Goal: Task Accomplishment & Management: Use online tool/utility

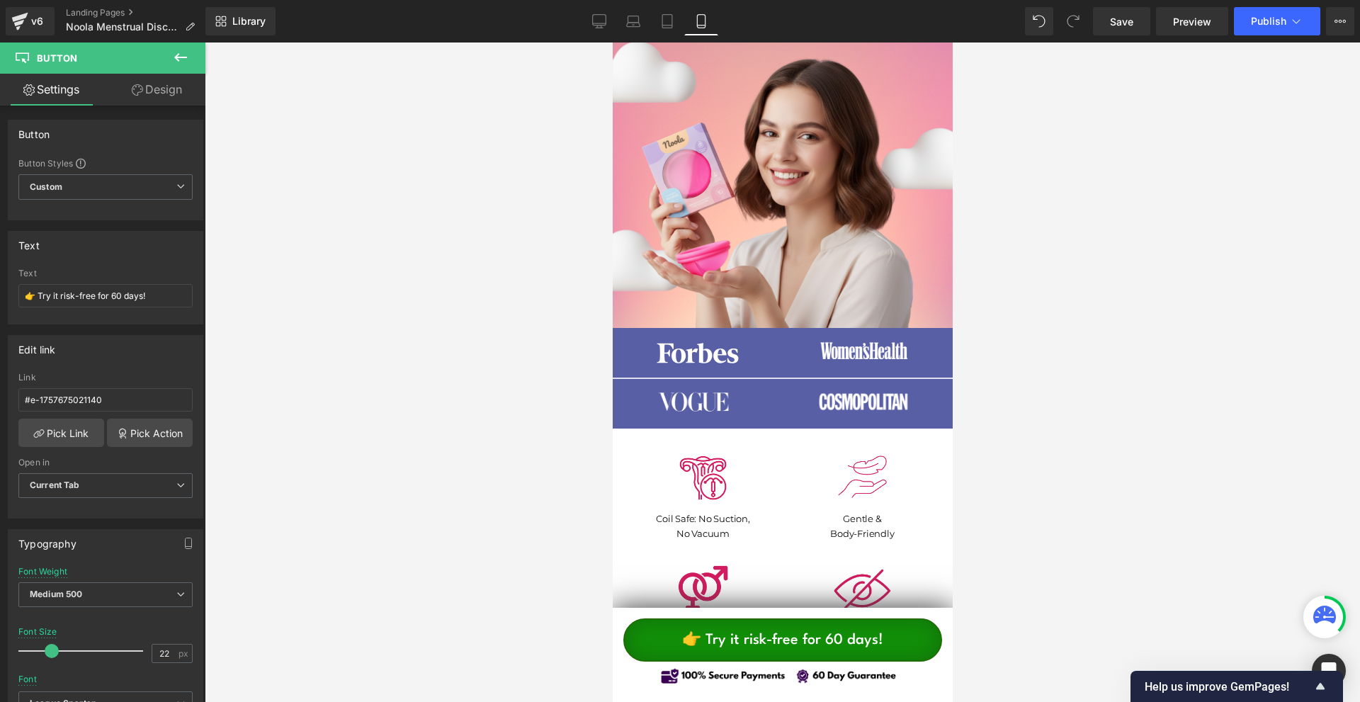
scroll to position [354, 0]
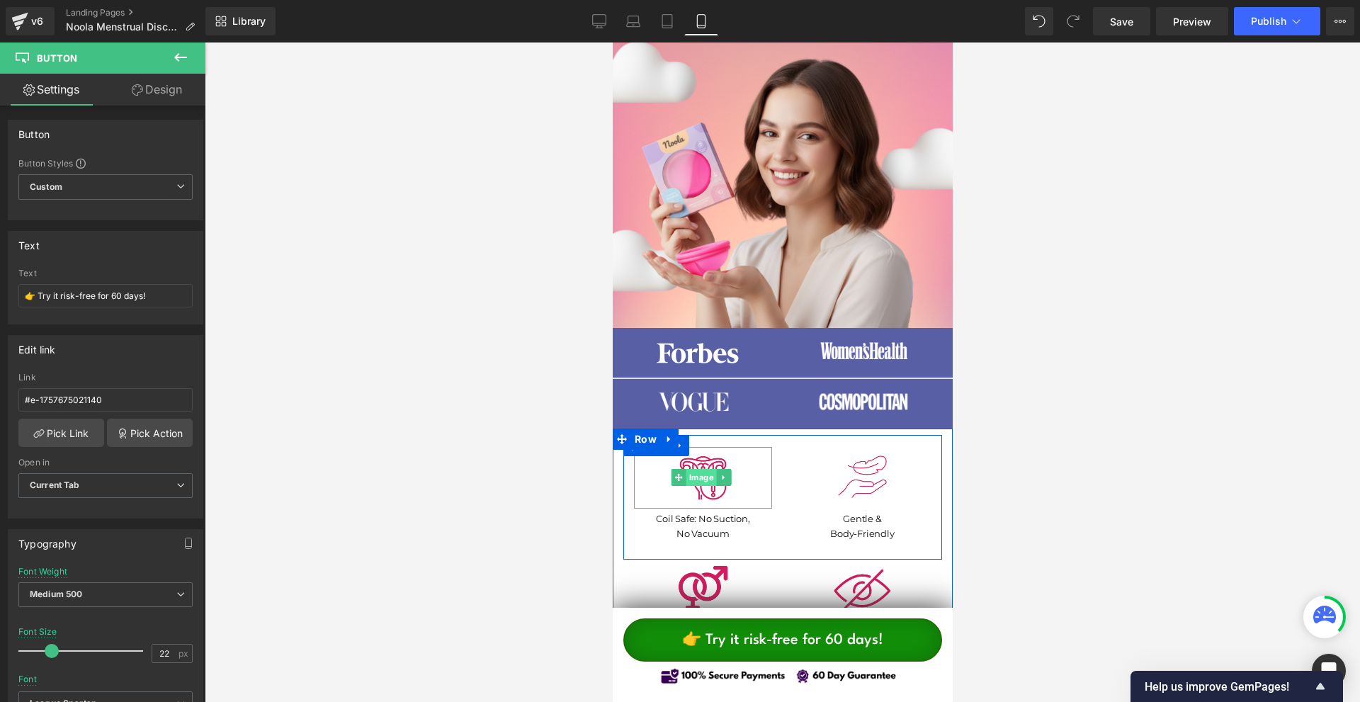
click at [697, 478] on span "Image" at bounding box center [701, 477] width 30 height 17
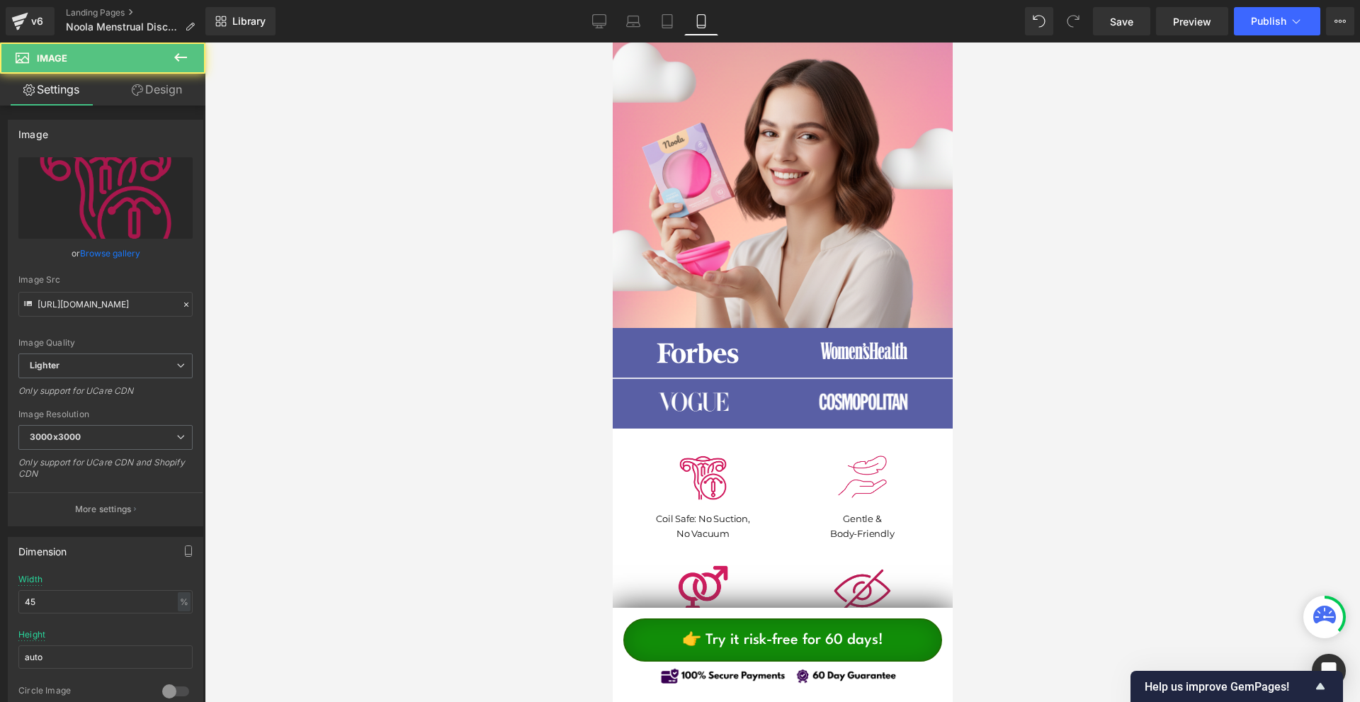
scroll to position [496, 0]
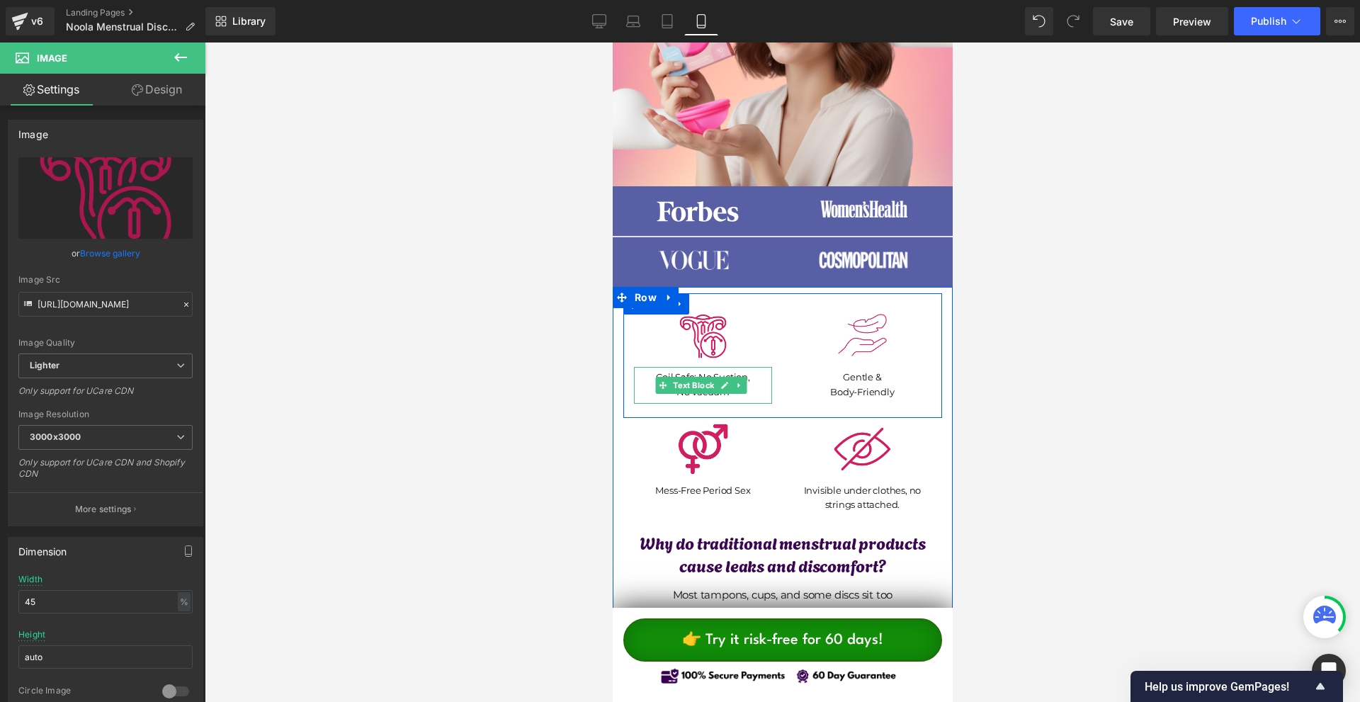
click at [720, 377] on link at bounding box center [724, 385] width 15 height 17
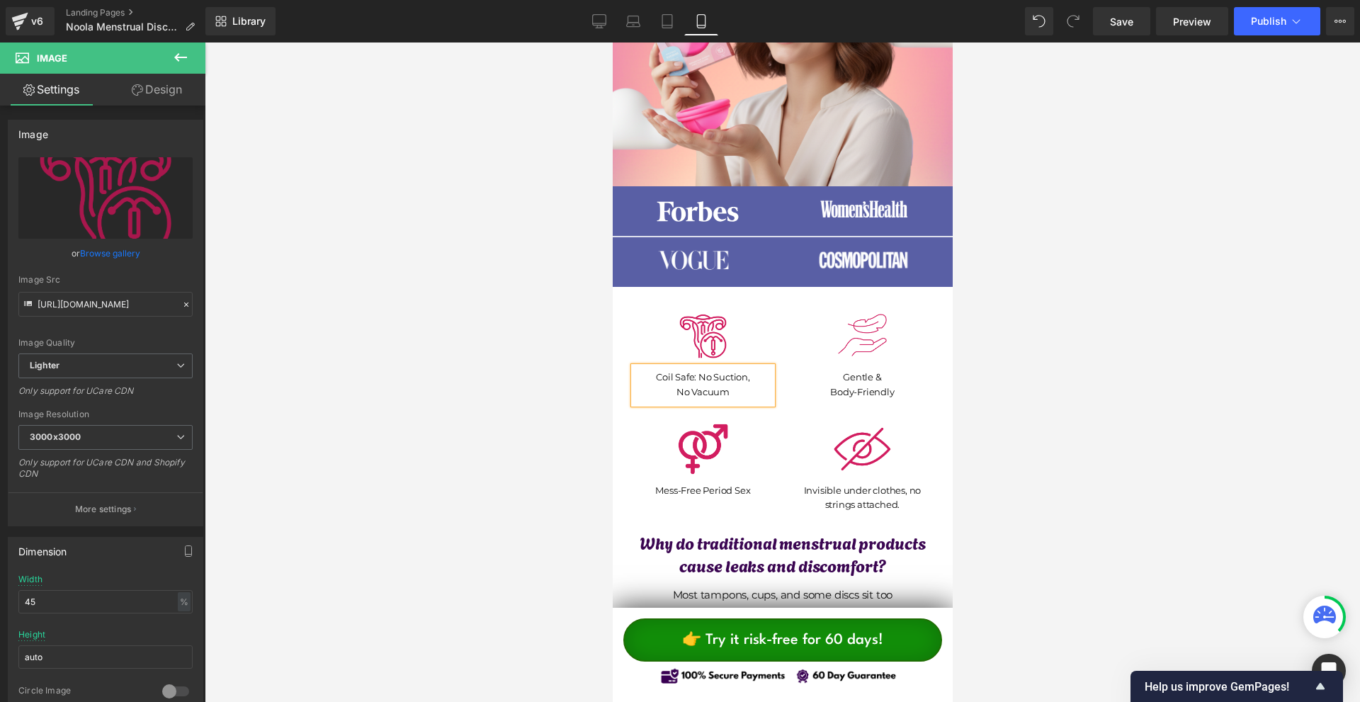
click at [720, 376] on p "Coil Safe: No Suction," at bounding box center [702, 377] width 138 height 15
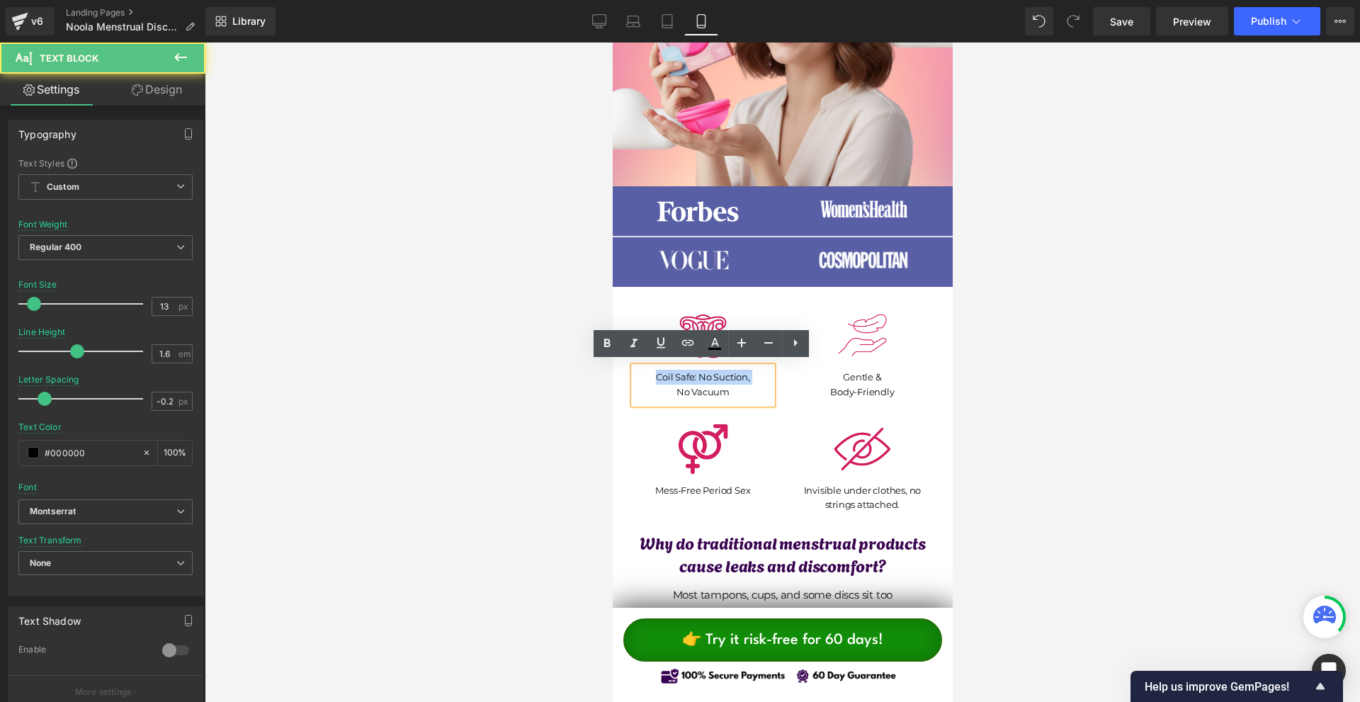
click at [720, 376] on p "Coil Safe: No Suction," at bounding box center [702, 377] width 138 height 15
click at [732, 385] on p "No Vacuum" at bounding box center [702, 392] width 138 height 15
drag, startPoint x: 728, startPoint y: 386, endPoint x: 653, endPoint y: 375, distance: 76.0
click at [653, 375] on div "Coil Safe: No Suction, No Vacuum" at bounding box center [702, 385] width 138 height 37
copy div "Coil Safe: No Suction, No Vacuum"
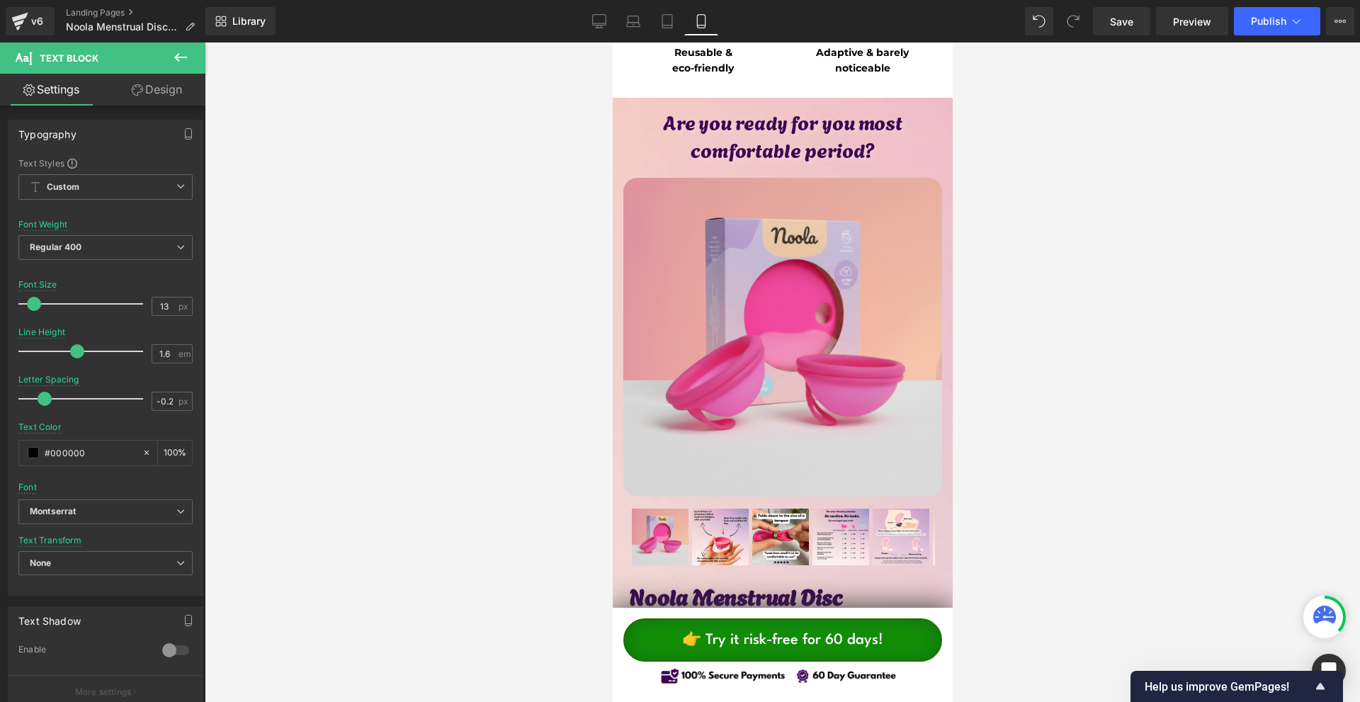
scroll to position [7156, 0]
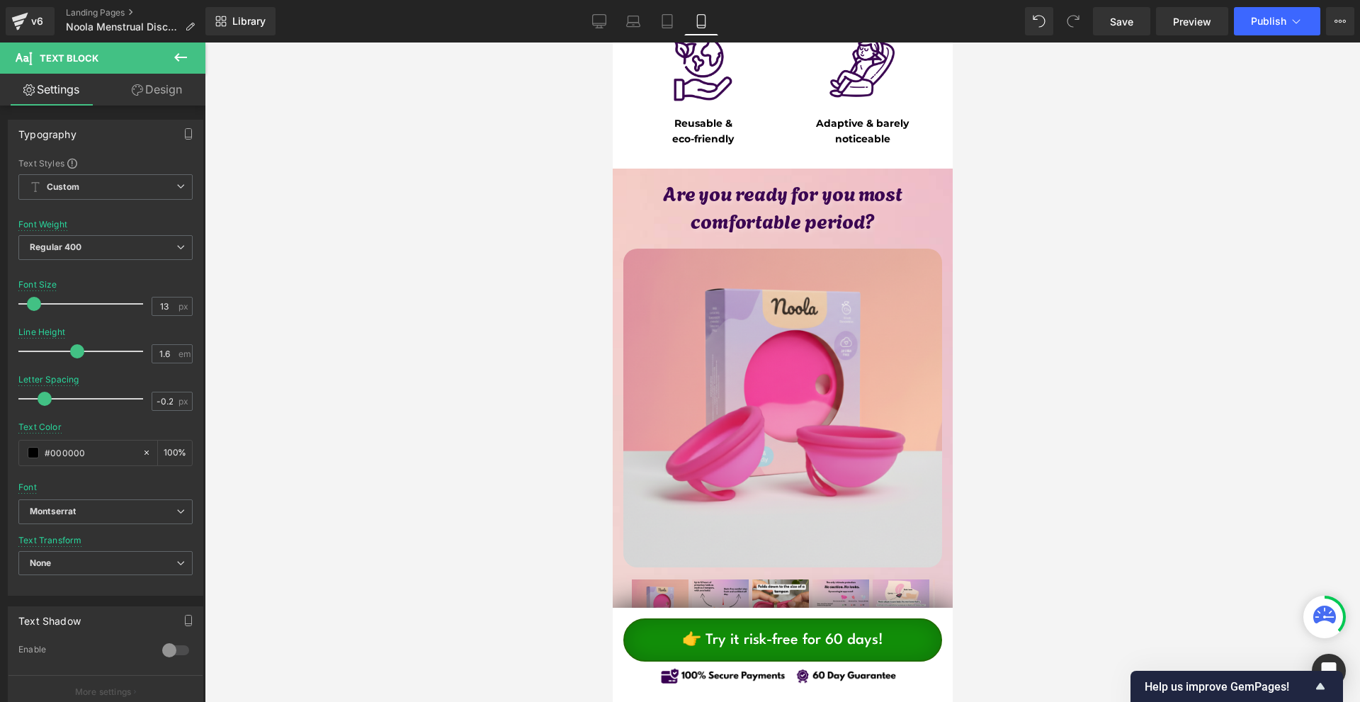
click at [853, 338] on img at bounding box center [782, 408] width 319 height 319
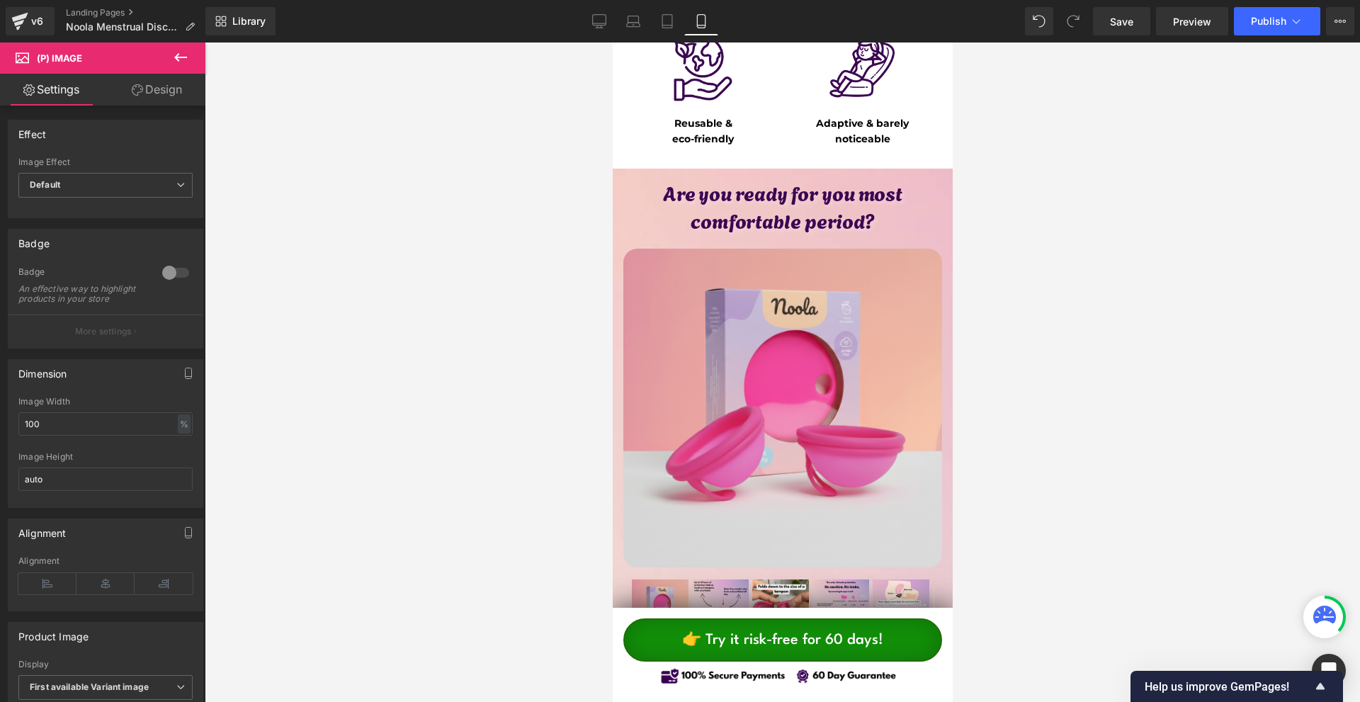
click at [1128, 16] on span "Save" at bounding box center [1121, 21] width 23 height 15
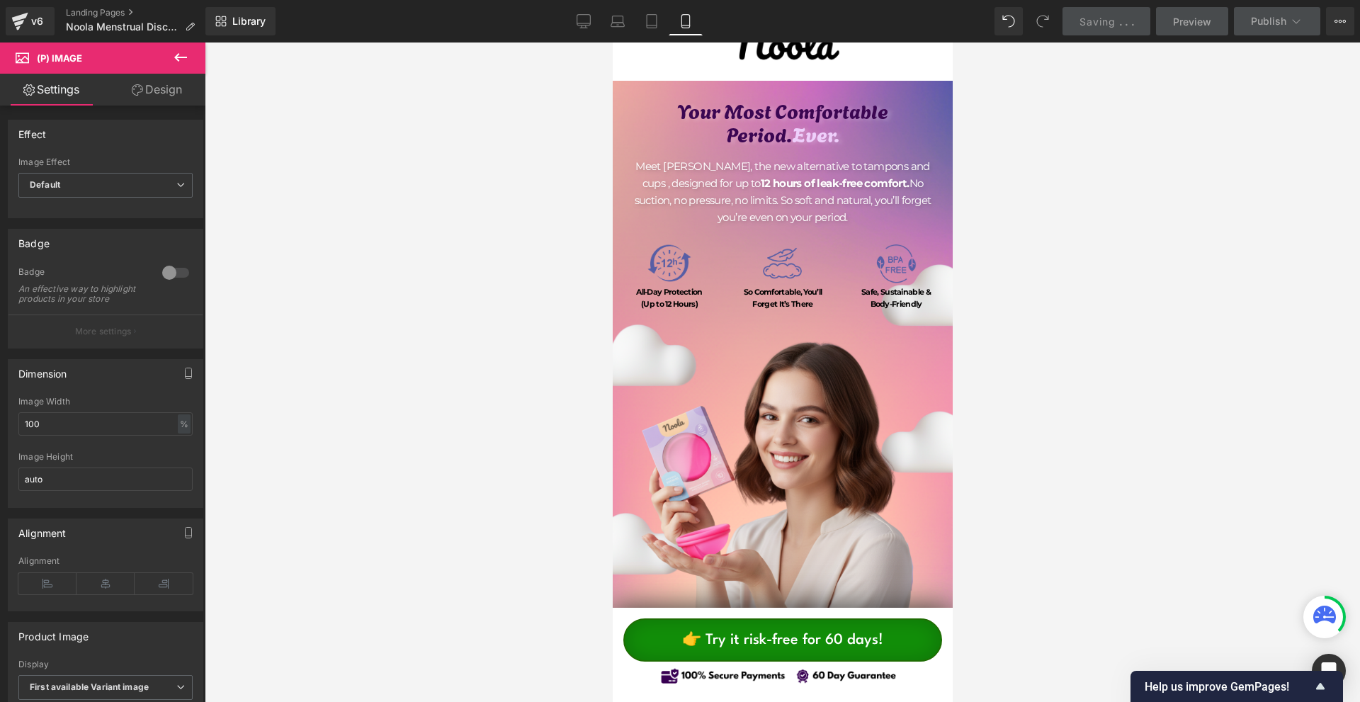
scroll to position [213, 0]
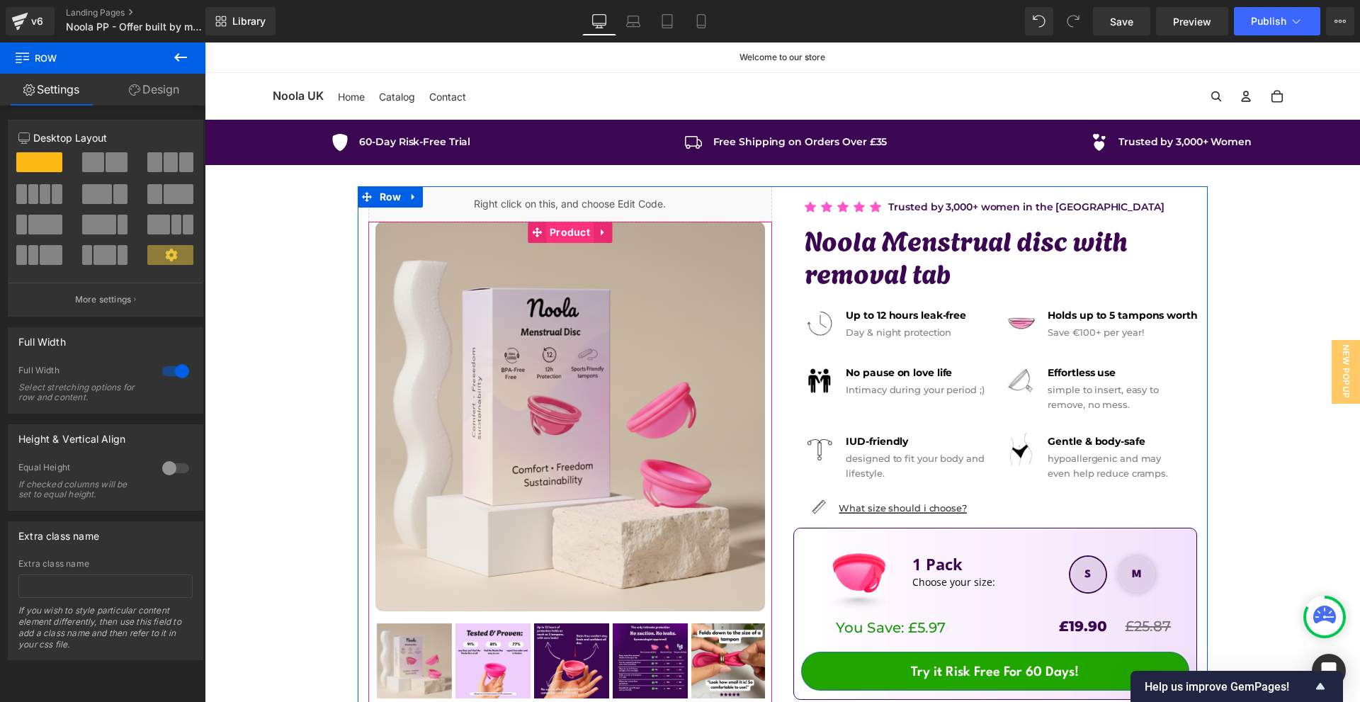
click at [548, 236] on span "Product" at bounding box center [569, 232] width 47 height 21
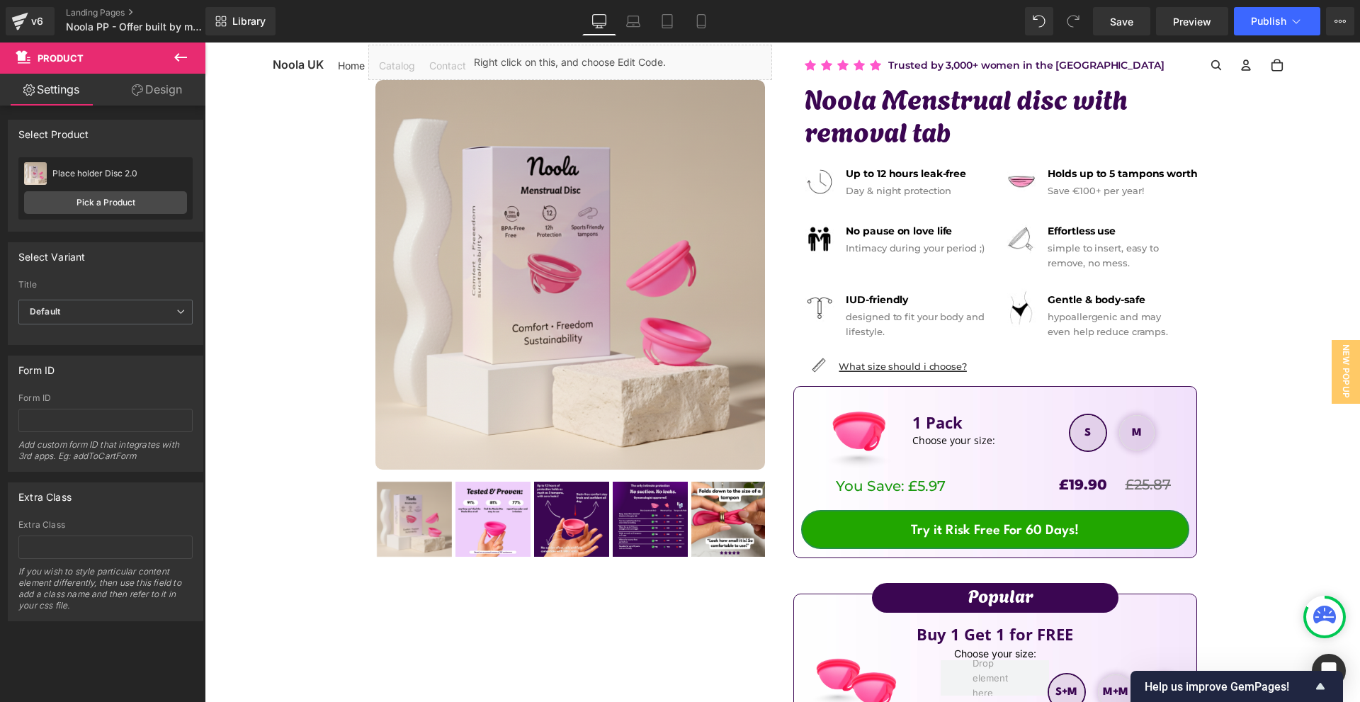
scroll to position [142, 0]
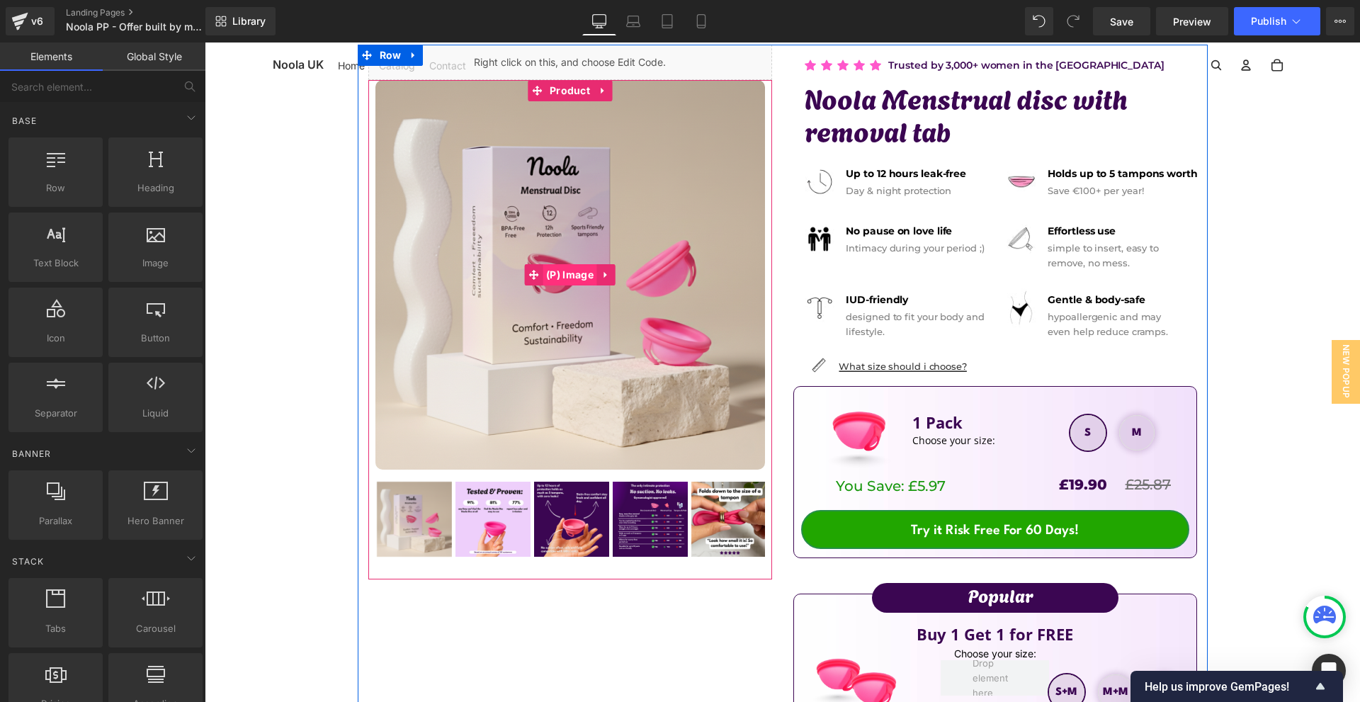
click at [581, 272] on span "(P) Image" at bounding box center [570, 274] width 55 height 21
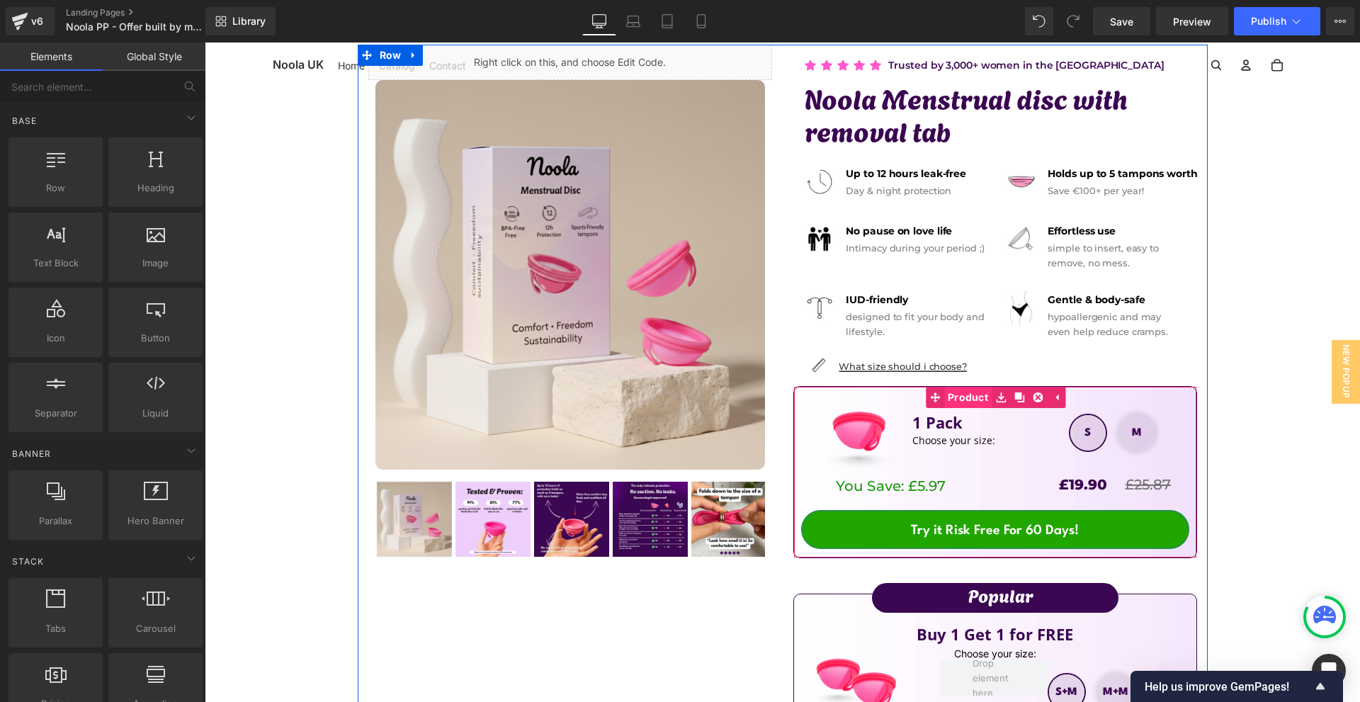
click at [959, 401] on link "Product" at bounding box center [959, 397] width 66 height 21
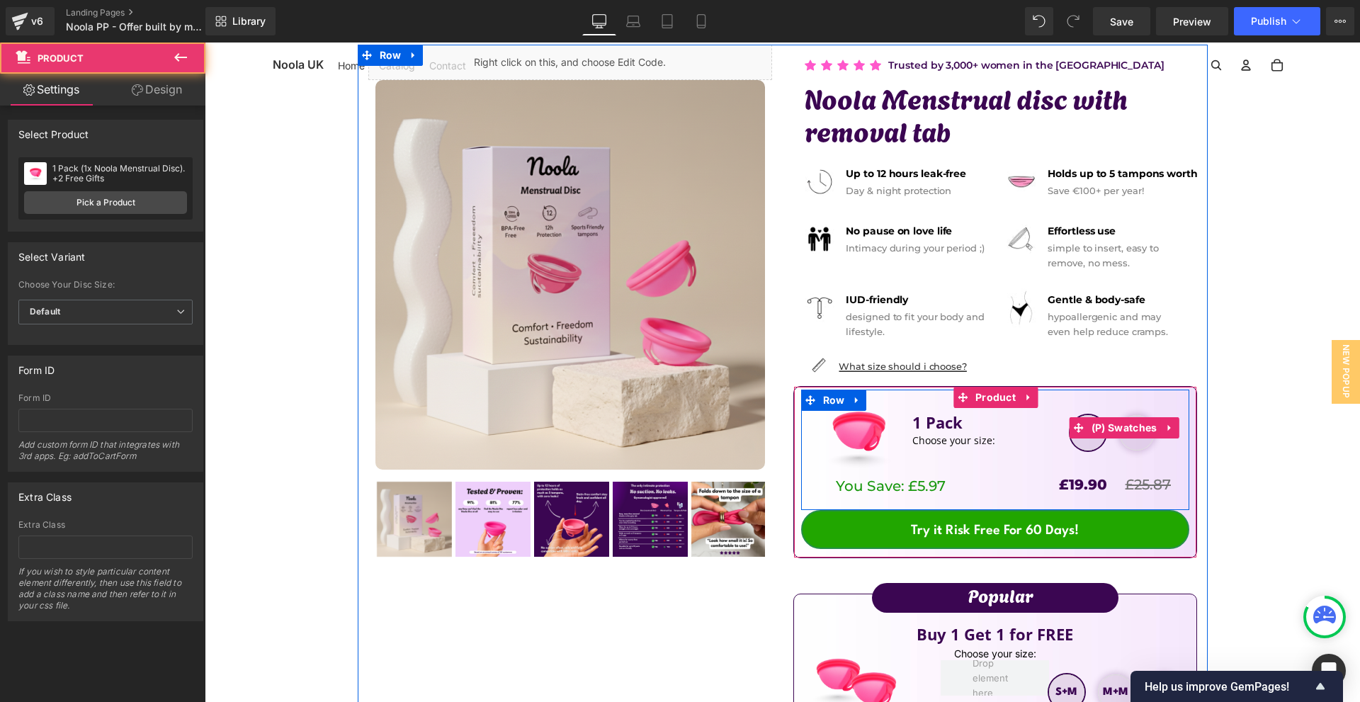
click at [1132, 442] on span "M" at bounding box center [1137, 433] width 10 height 34
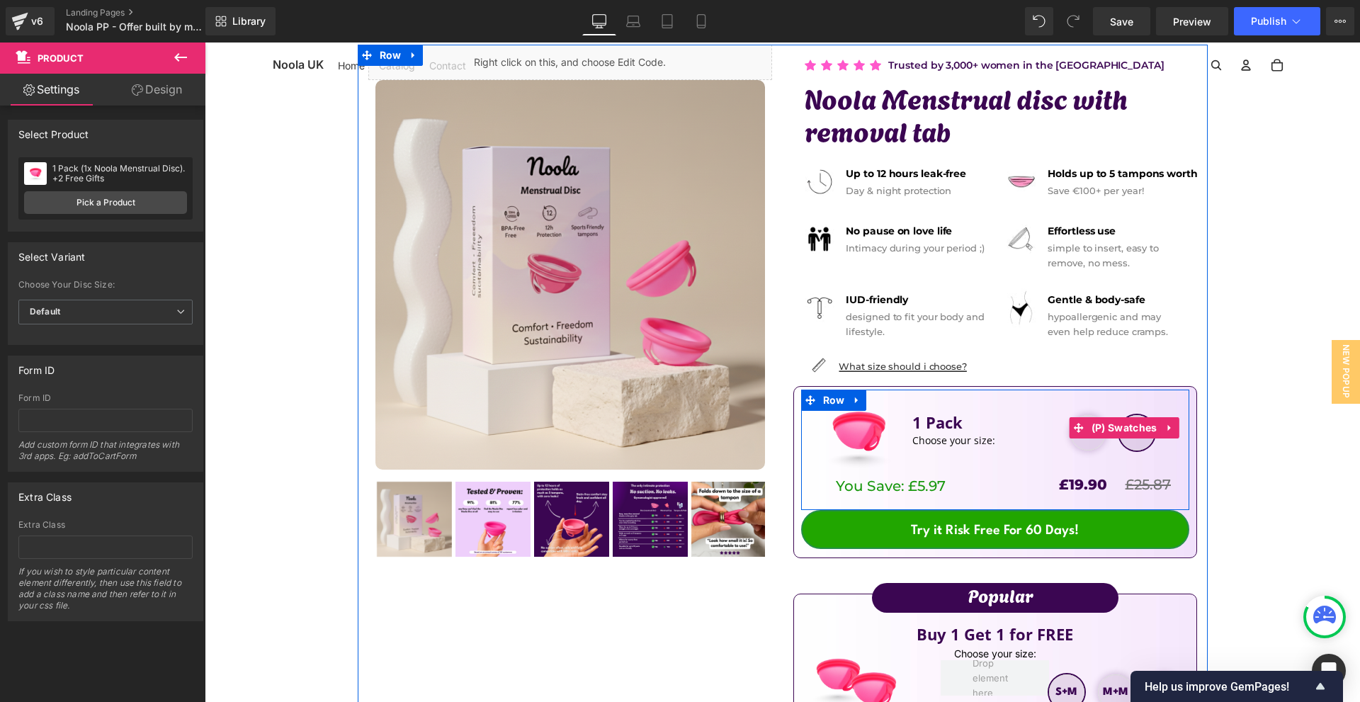
click at [1088, 442] on span "S" at bounding box center [1088, 433] width 6 height 34
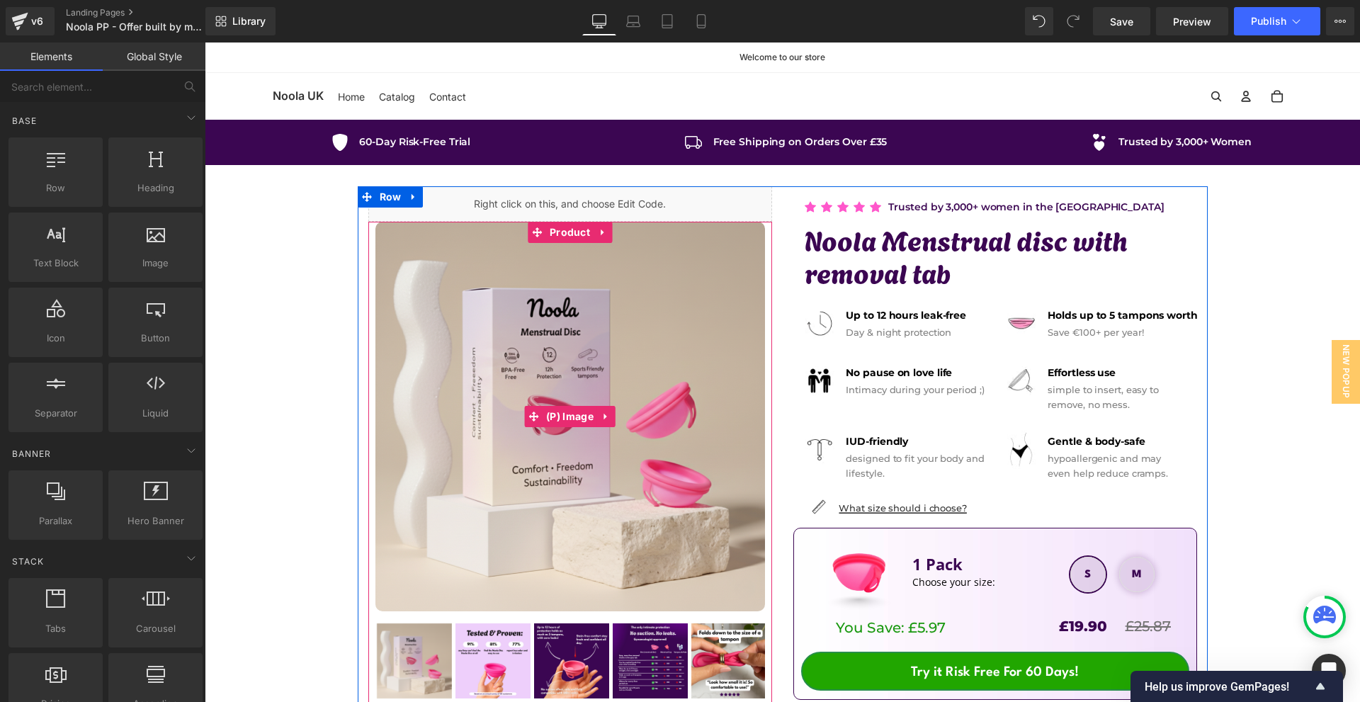
scroll to position [71, 0]
